Goal: Task Accomplishment & Management: Manage account settings

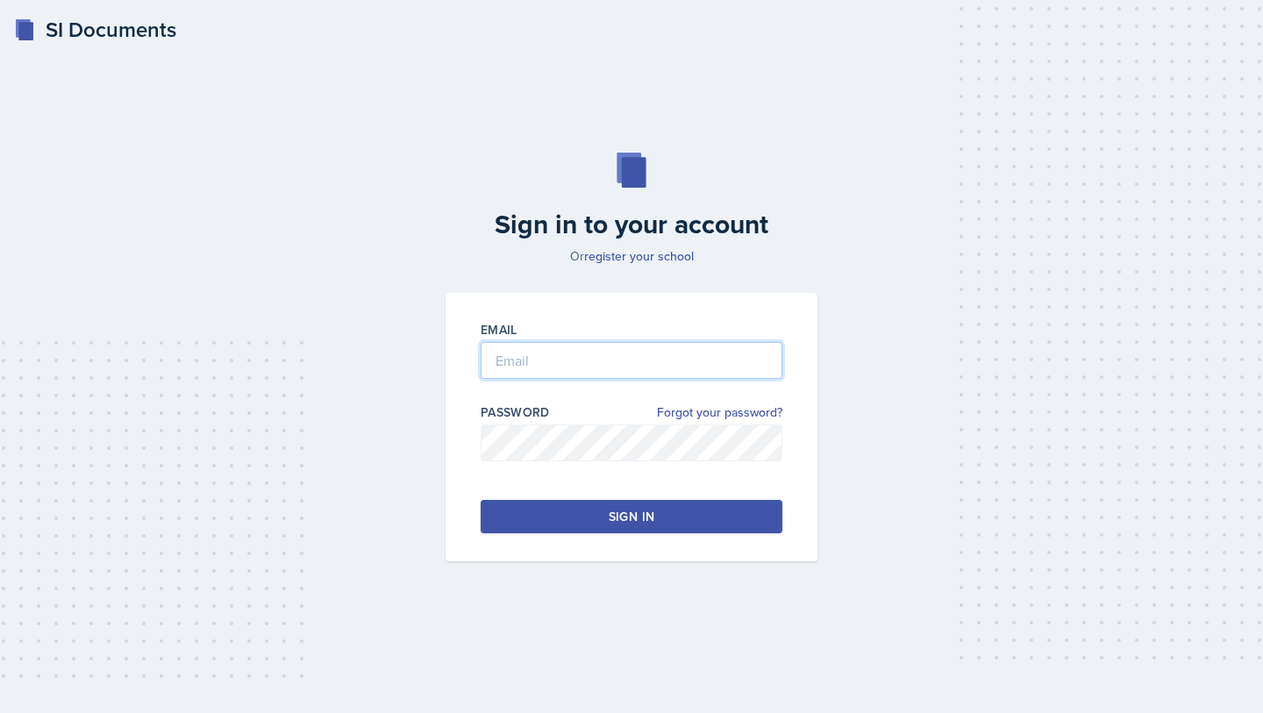
type input "[EMAIL_ADDRESS][DOMAIN_NAME]"
click at [594, 536] on div "Email [EMAIL_ADDRESS][DOMAIN_NAME] Password Forgot your password? Sign in" at bounding box center [631, 427] width 372 height 268
click at [619, 523] on div "Sign in" at bounding box center [632, 517] width 46 height 18
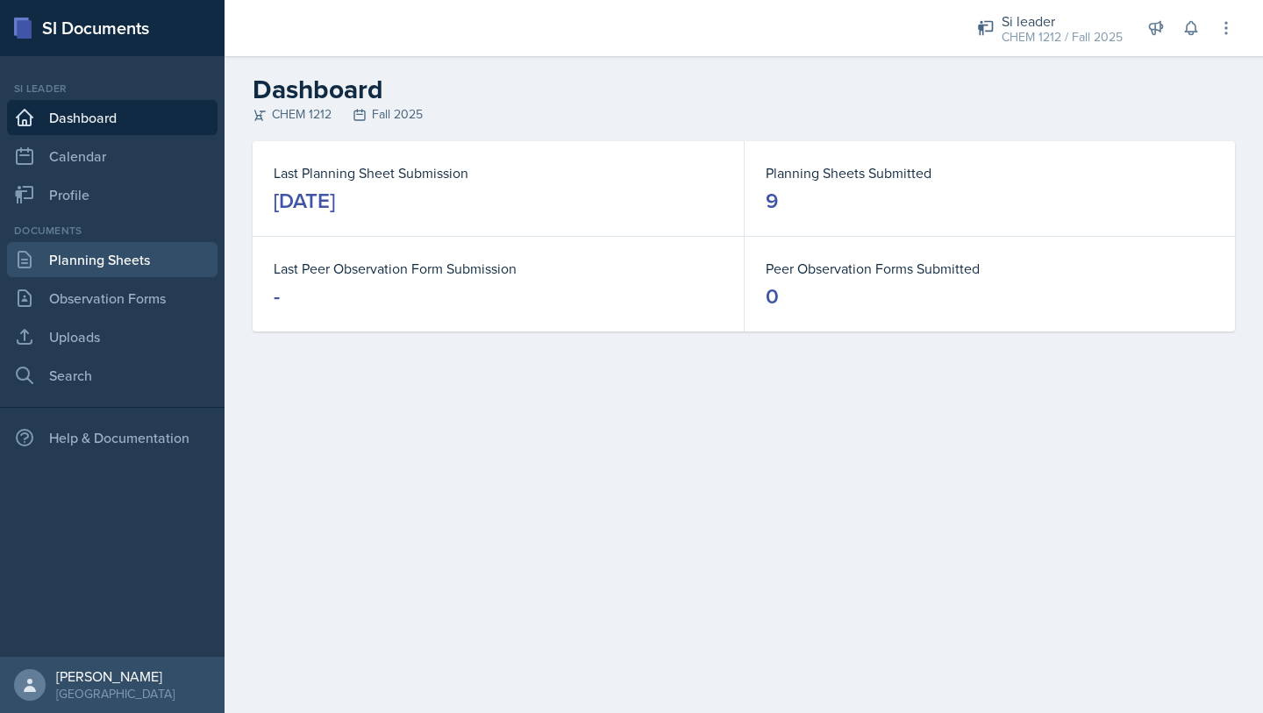
click at [128, 267] on link "Planning Sheets" at bounding box center [112, 259] width 210 height 35
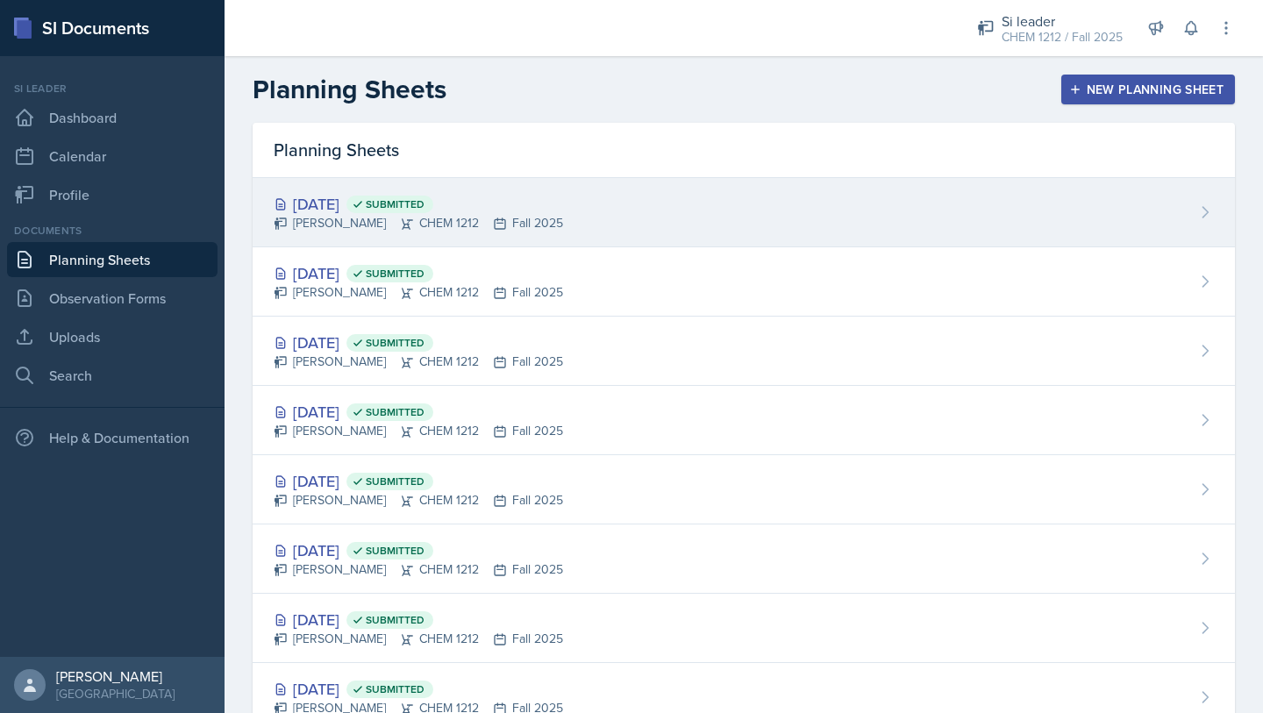
click at [546, 203] on div "[DATE] Submitted [PERSON_NAME] CHEM 1212 Fall 2025" at bounding box center [744, 212] width 982 height 69
